Goal: Transaction & Acquisition: Purchase product/service

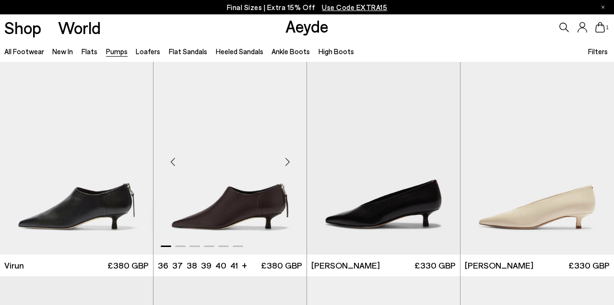
click at [283, 196] on img "1 / 6" at bounding box center [230, 158] width 153 height 192
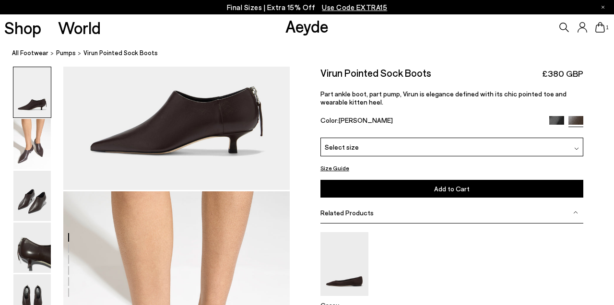
scroll to position [113, 0]
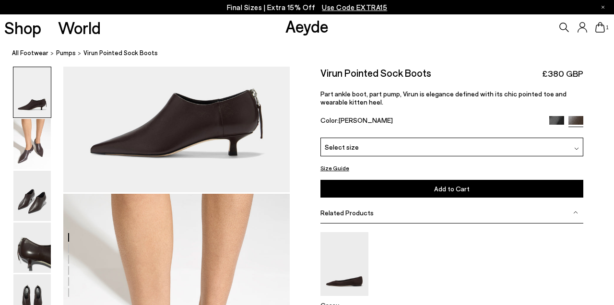
click at [539, 151] on div "Select size" at bounding box center [452, 147] width 263 height 19
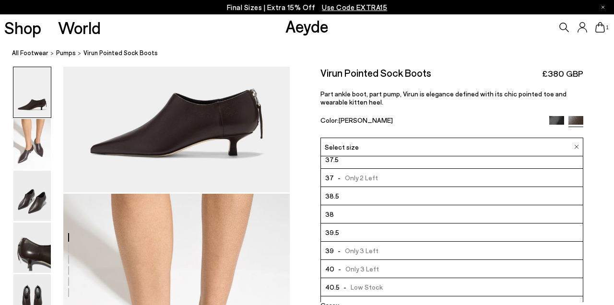
scroll to position [55, 0]
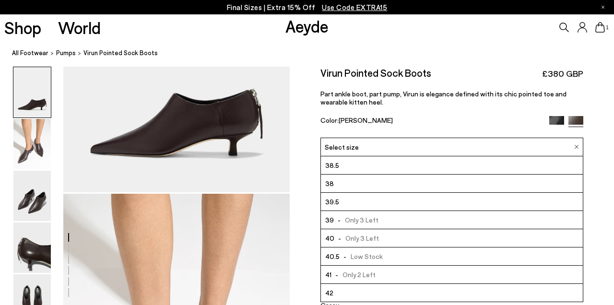
click at [482, 121] on div "Color: Moka Nappa" at bounding box center [431, 121] width 221 height 11
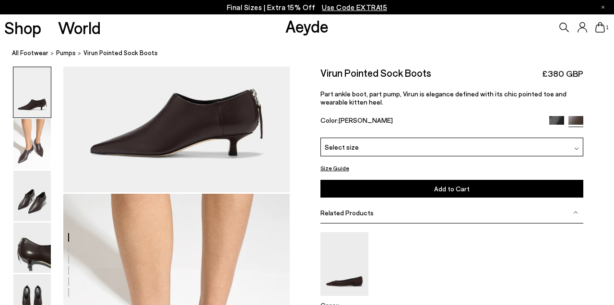
click at [559, 121] on img at bounding box center [556, 123] width 15 height 15
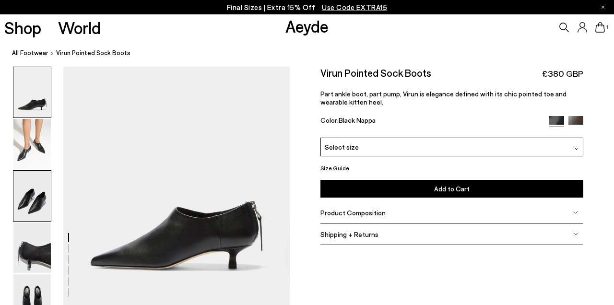
click at [33, 204] on img at bounding box center [31, 196] width 37 height 50
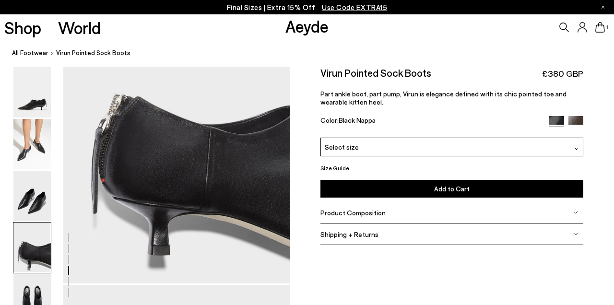
scroll to position [934, 0]
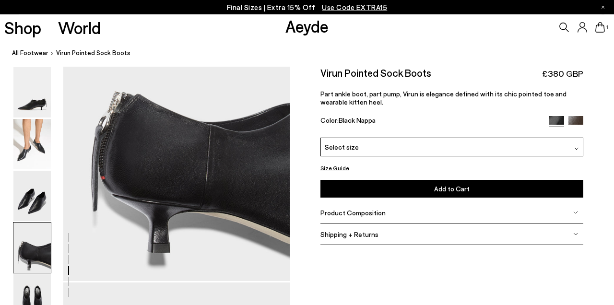
click at [339, 168] on button "Size Guide" at bounding box center [335, 168] width 29 height 12
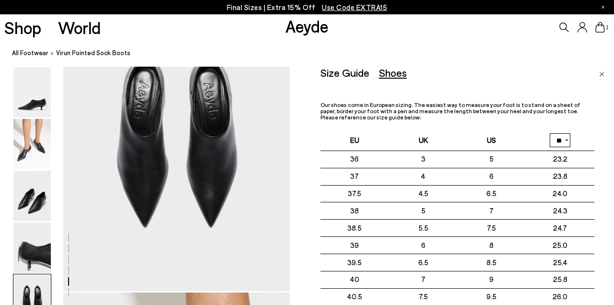
scroll to position [1223, 0]
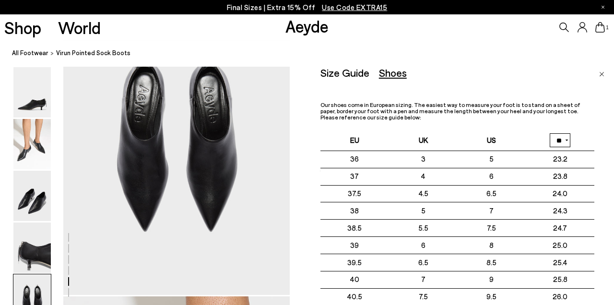
click at [602, 76] on img "Close" at bounding box center [601, 74] width 5 height 5
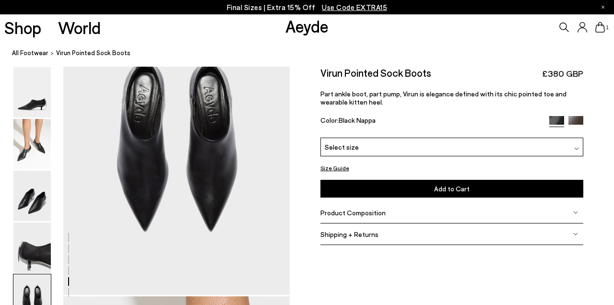
click at [484, 151] on div "Select size" at bounding box center [452, 147] width 263 height 19
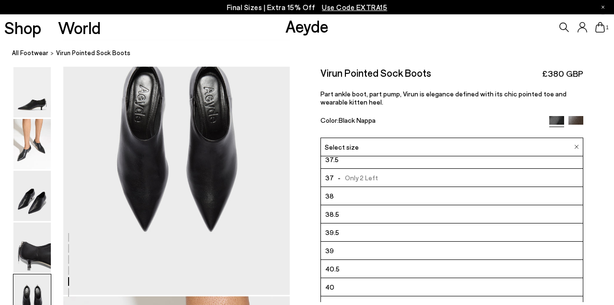
scroll to position [55, 0]
